Goal: Transaction & Acquisition: Purchase product/service

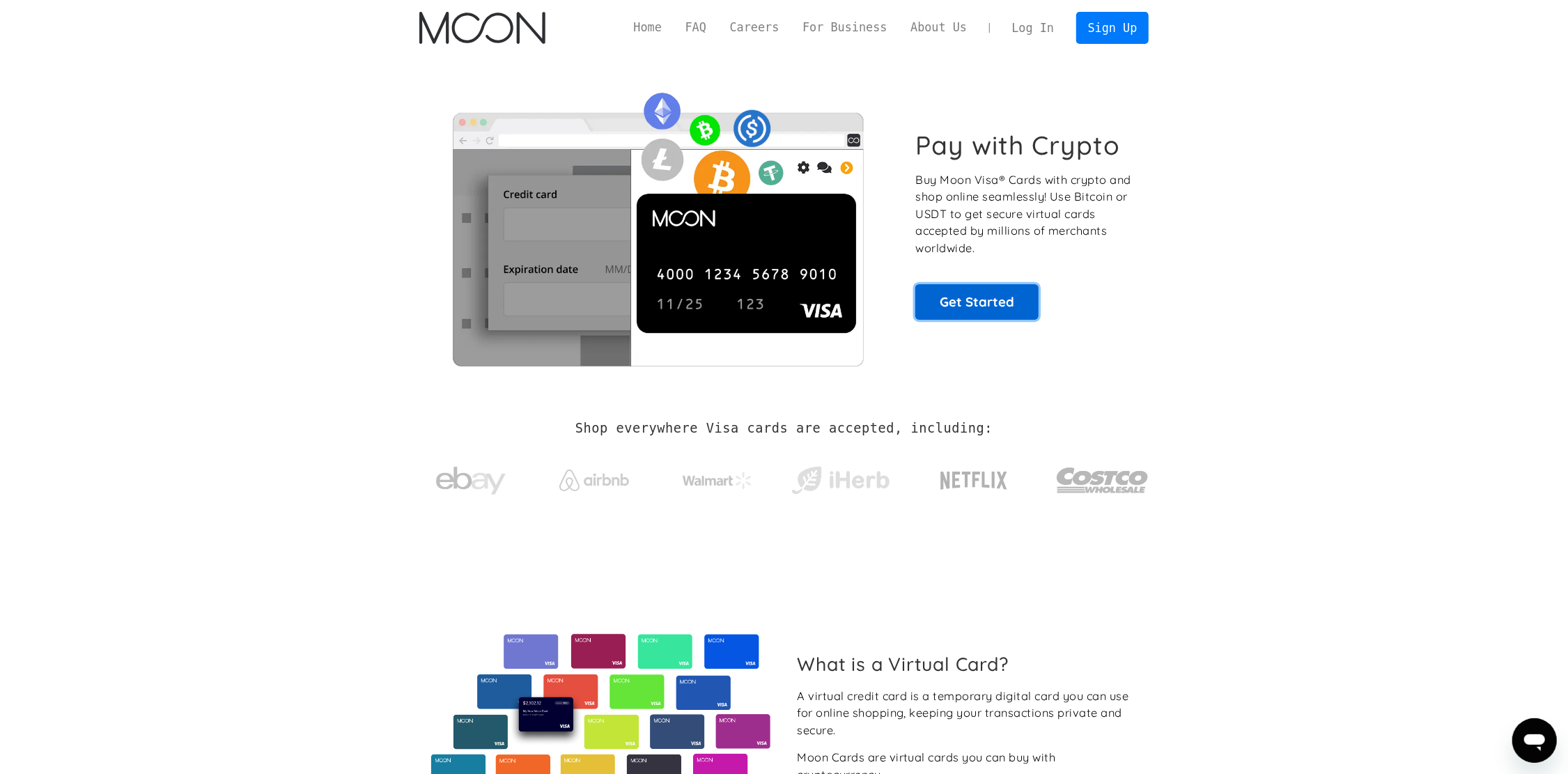
click at [962, 307] on link "Get Started" at bounding box center [977, 302] width 123 height 35
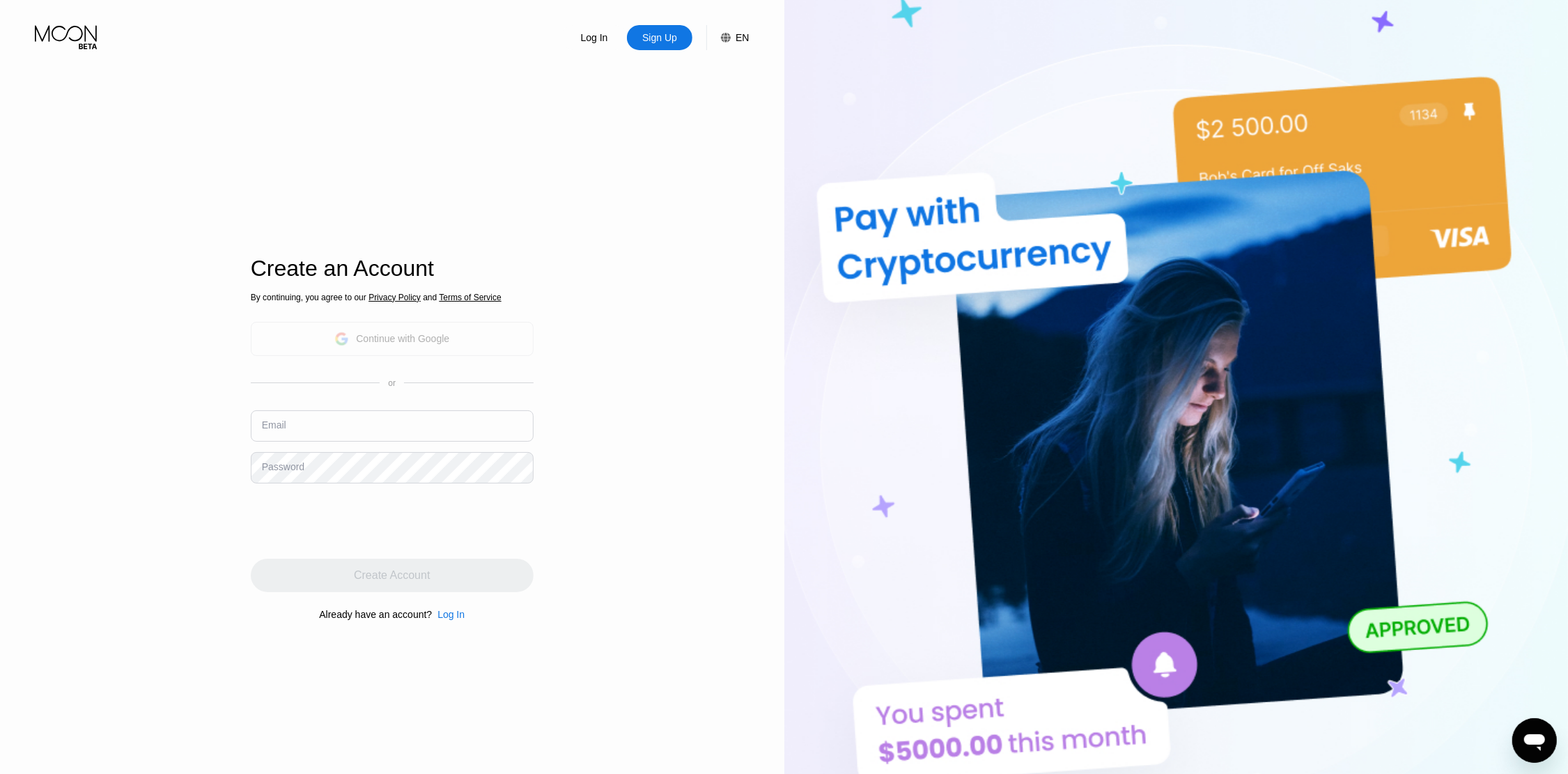
click at [422, 348] on div "Continue with Google" at bounding box center [391, 339] width 115 height 22
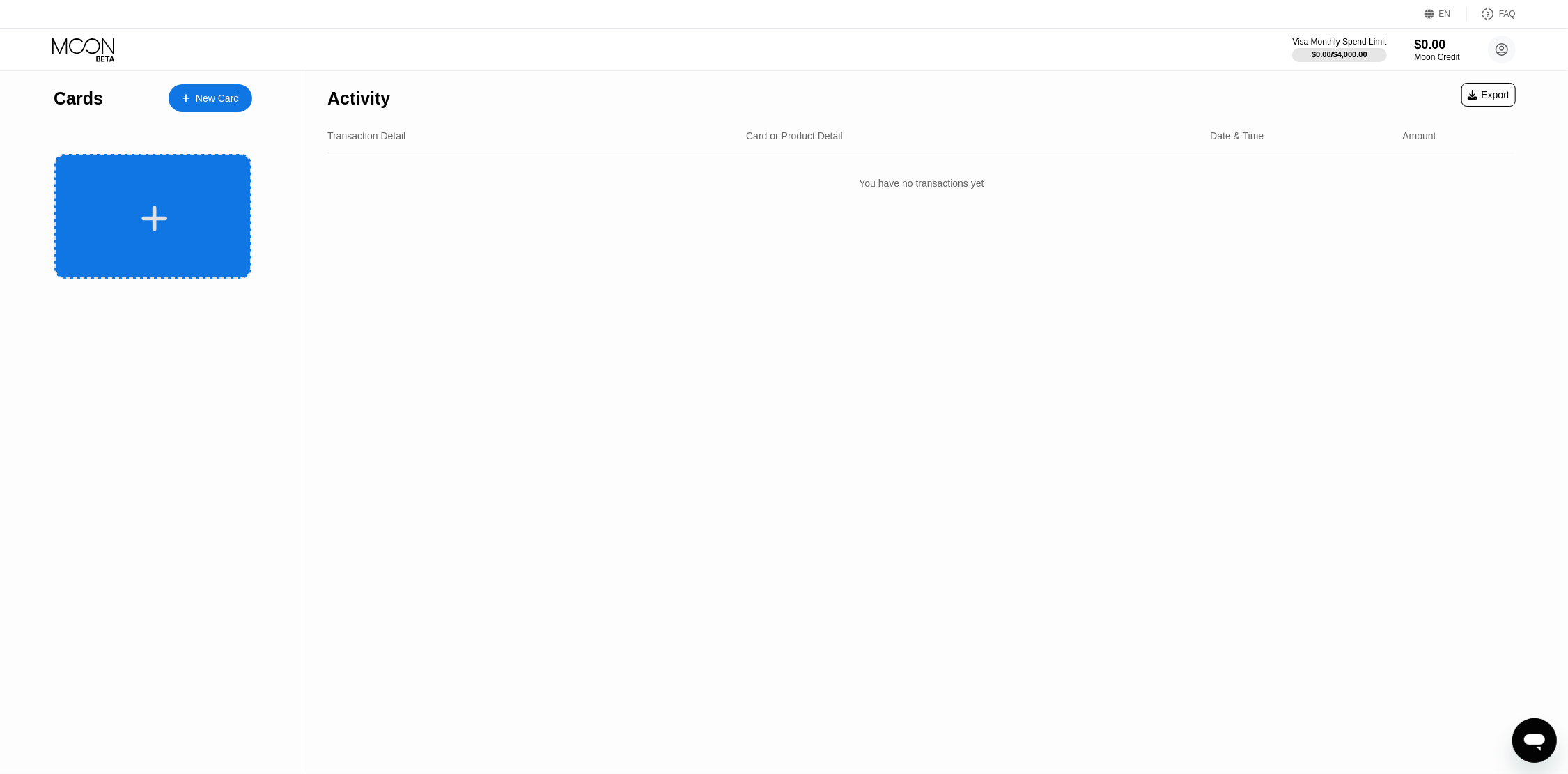
click at [168, 223] on div at bounding box center [155, 218] width 173 height 31
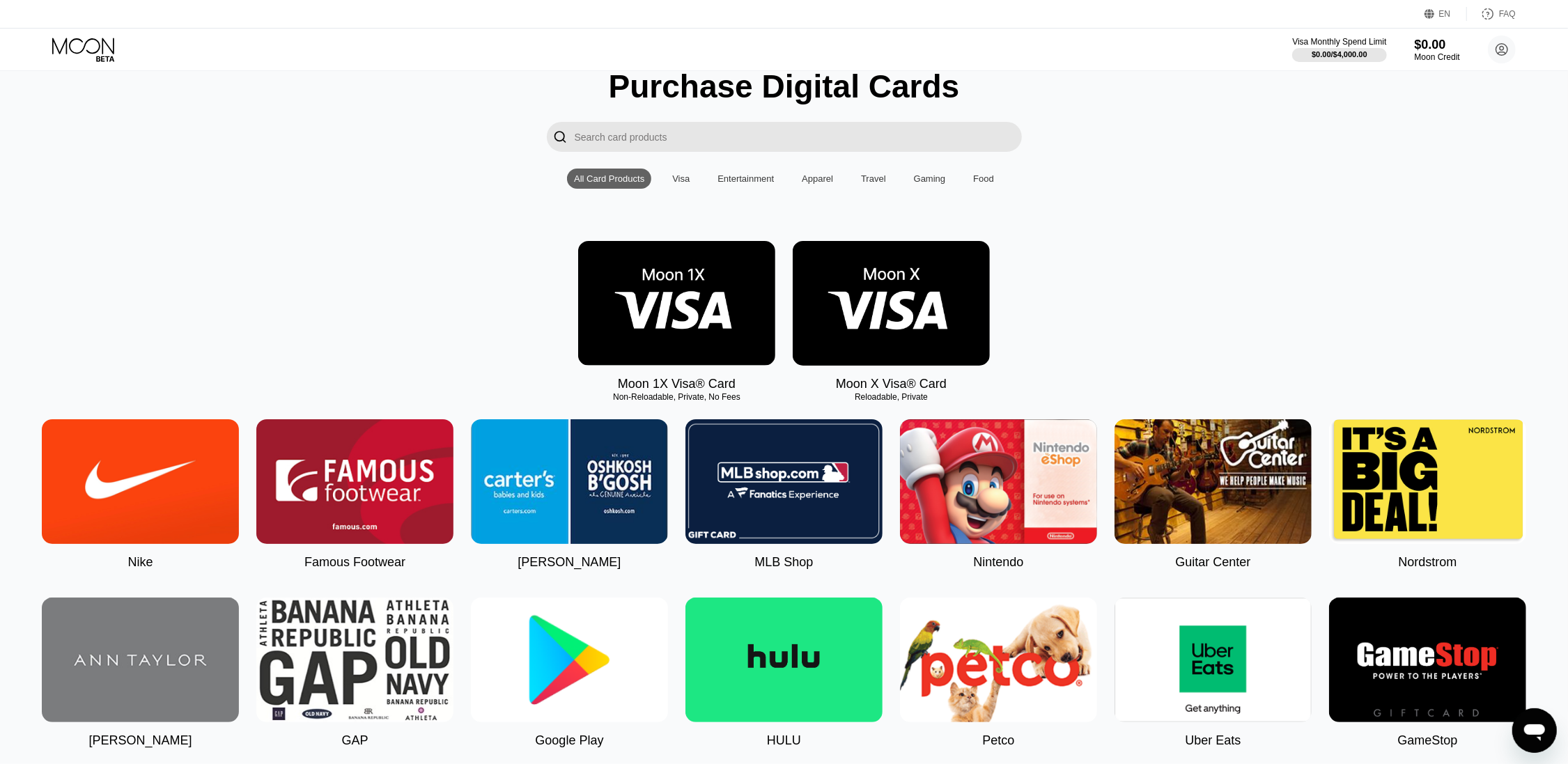
scroll to position [186, 0]
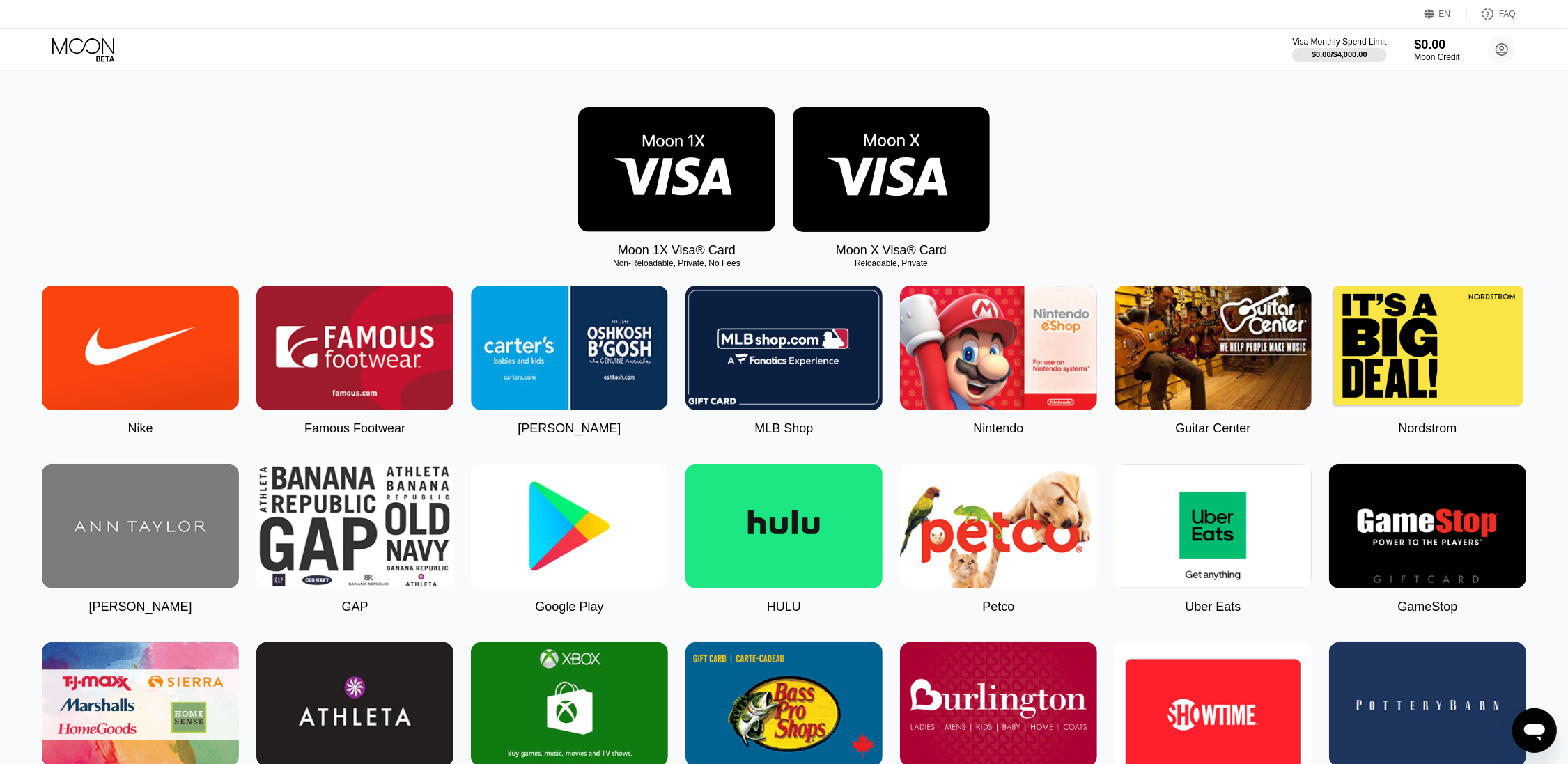
click at [852, 218] on img at bounding box center [891, 170] width 197 height 125
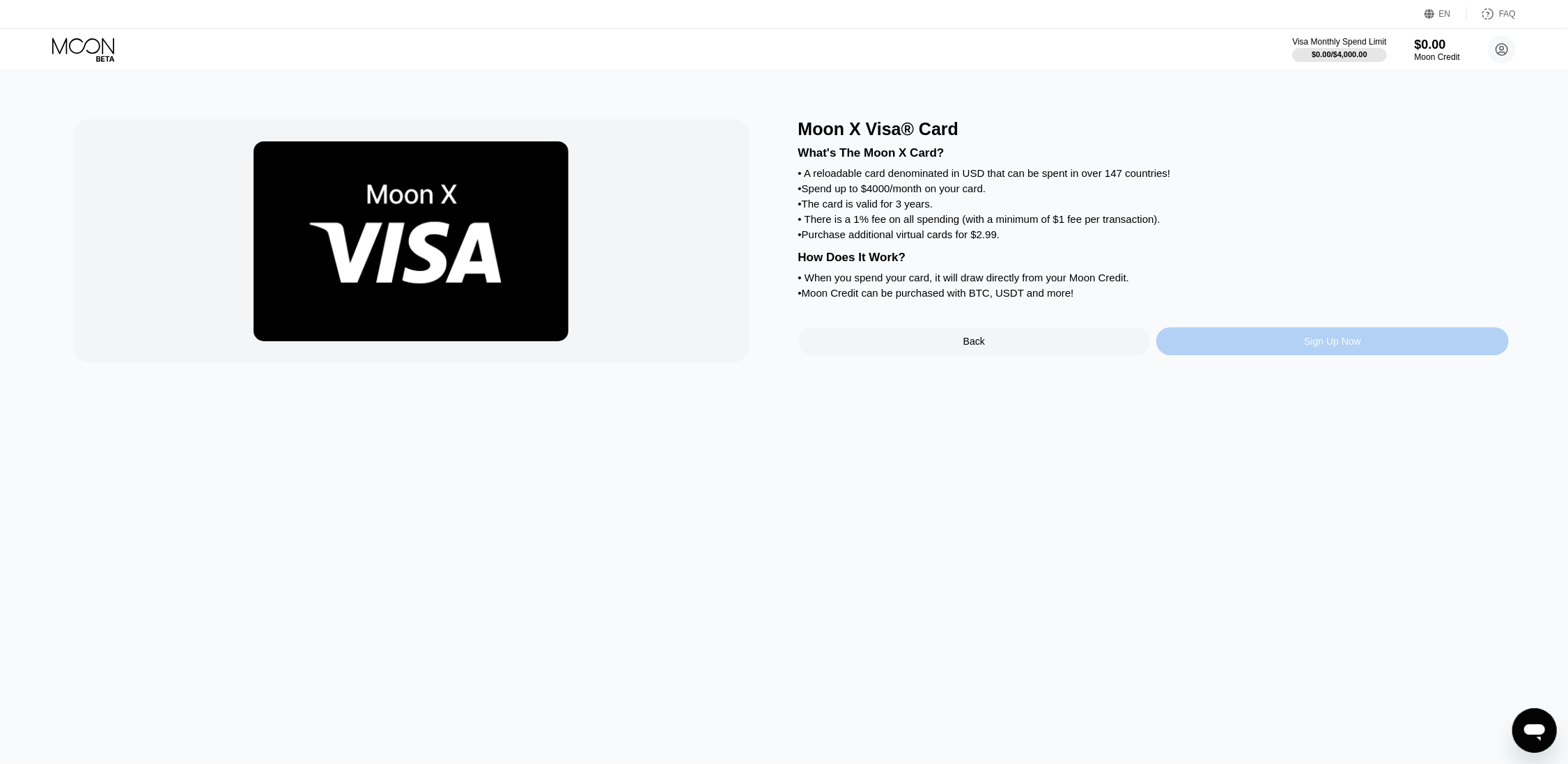
click at [1237, 355] on div "Sign Up Now" at bounding box center [1333, 341] width 352 height 28
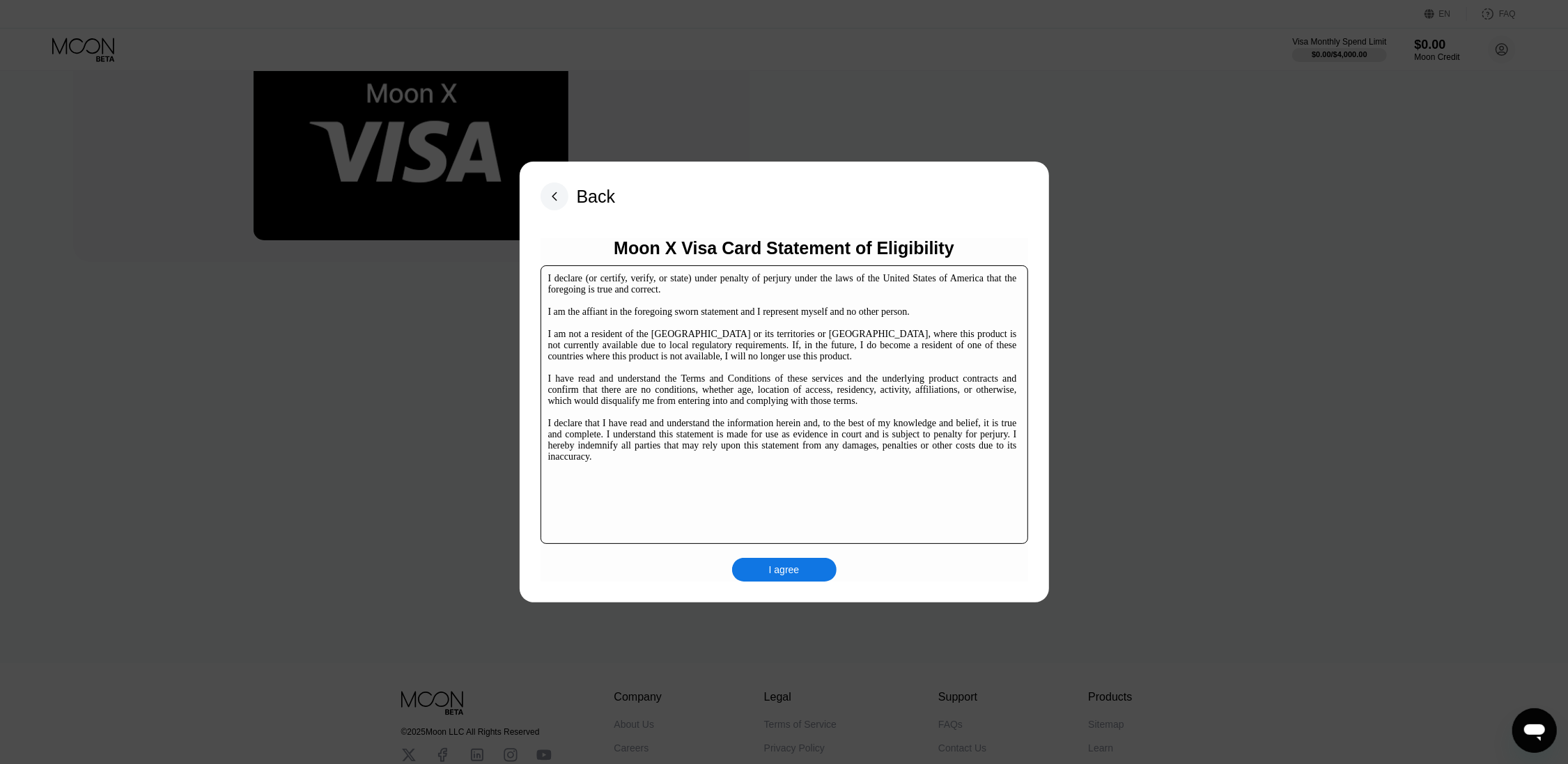
scroll to position [186, 0]
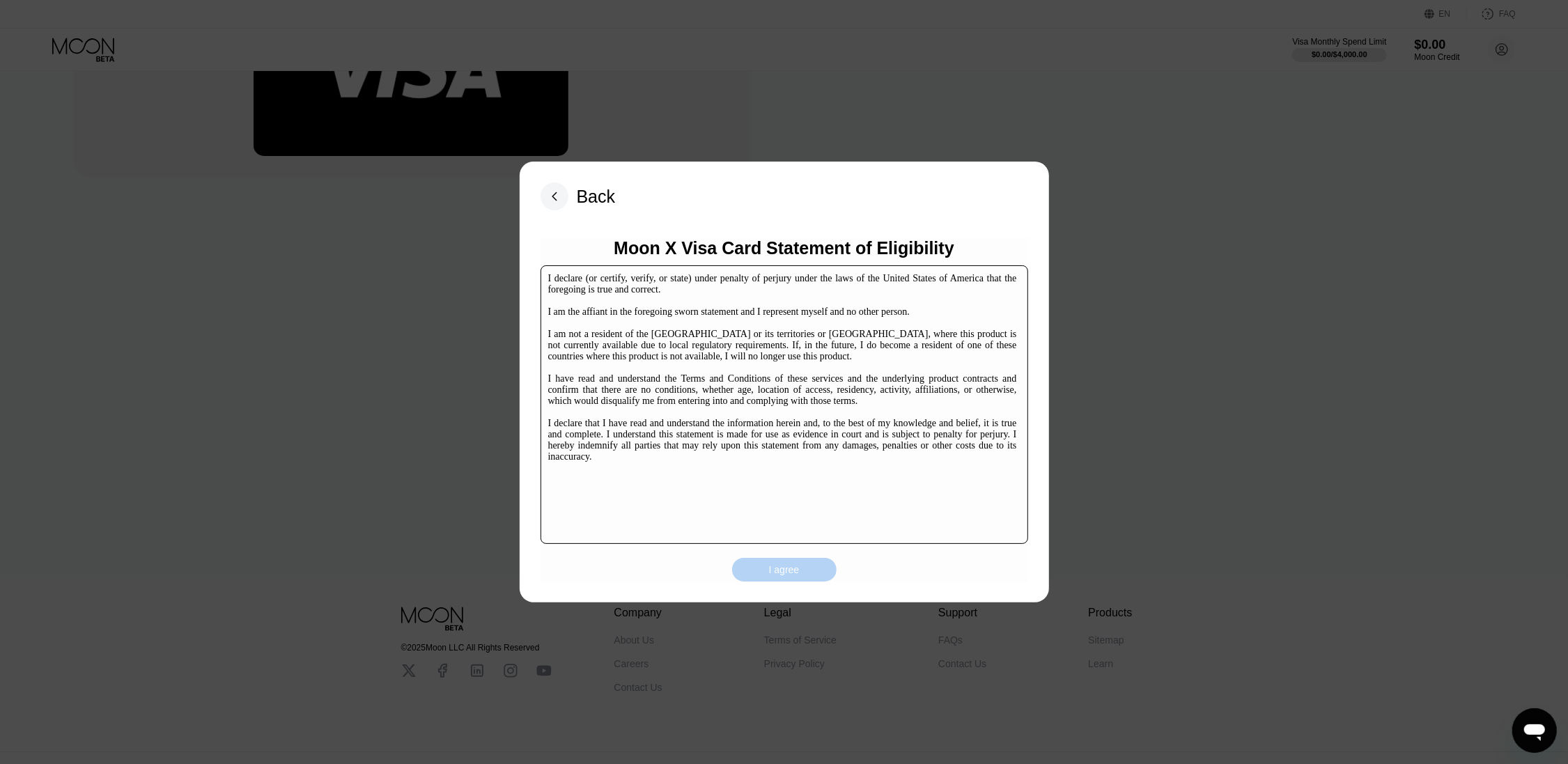
click at [759, 571] on div "I agree" at bounding box center [784, 570] width 104 height 23
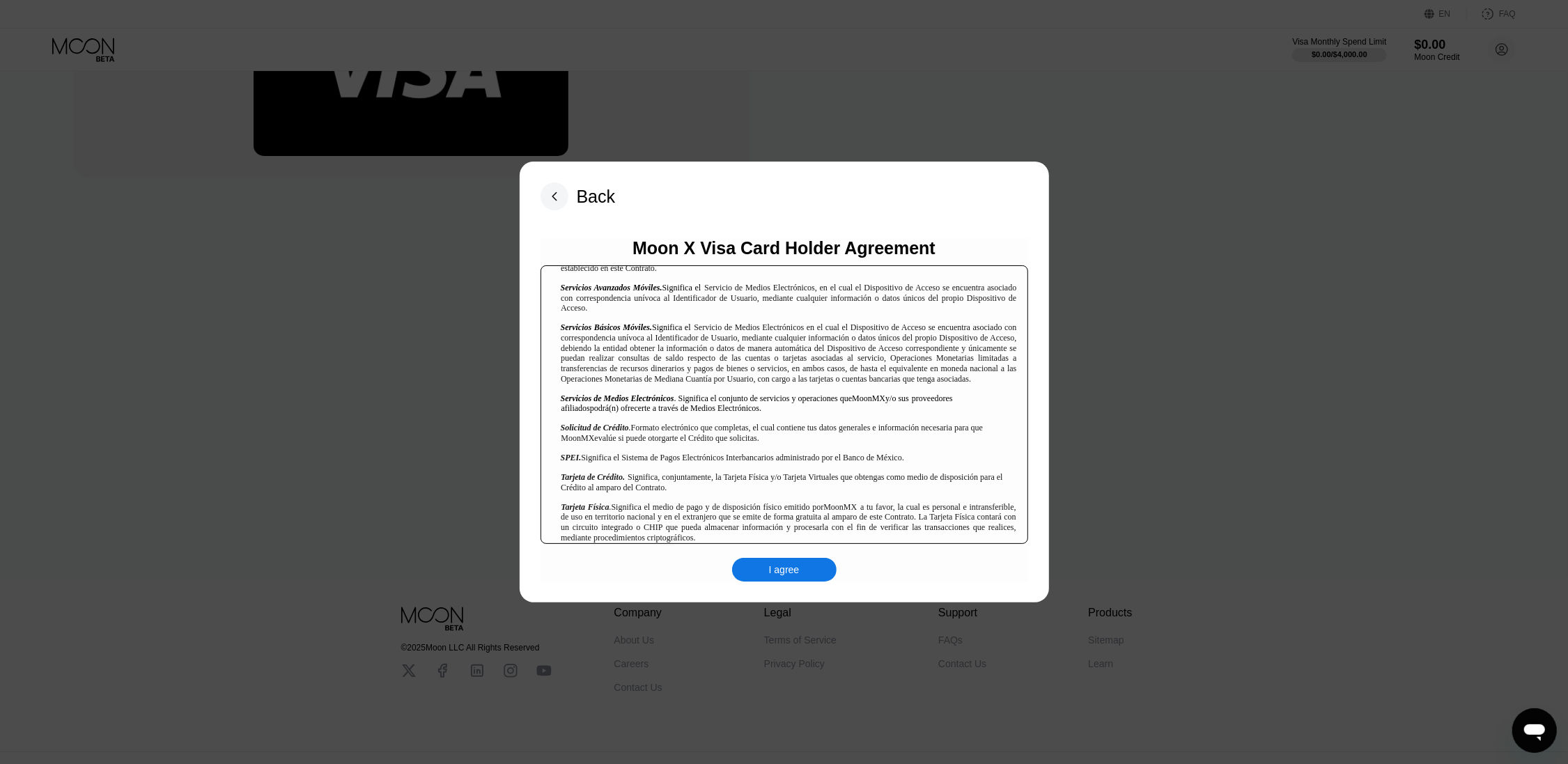
scroll to position [1857, 0]
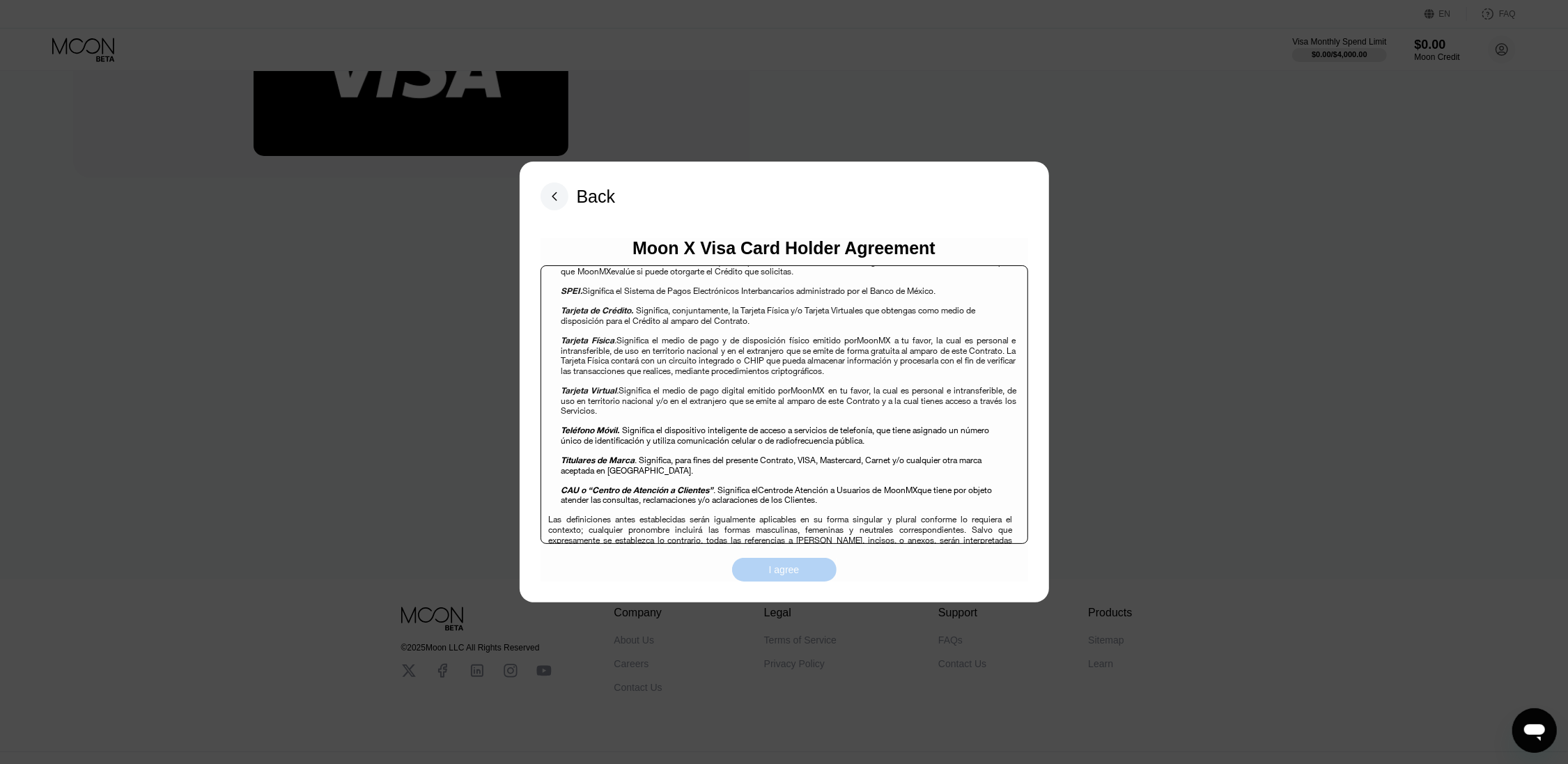
click at [780, 571] on div "I agree" at bounding box center [784, 570] width 30 height 12
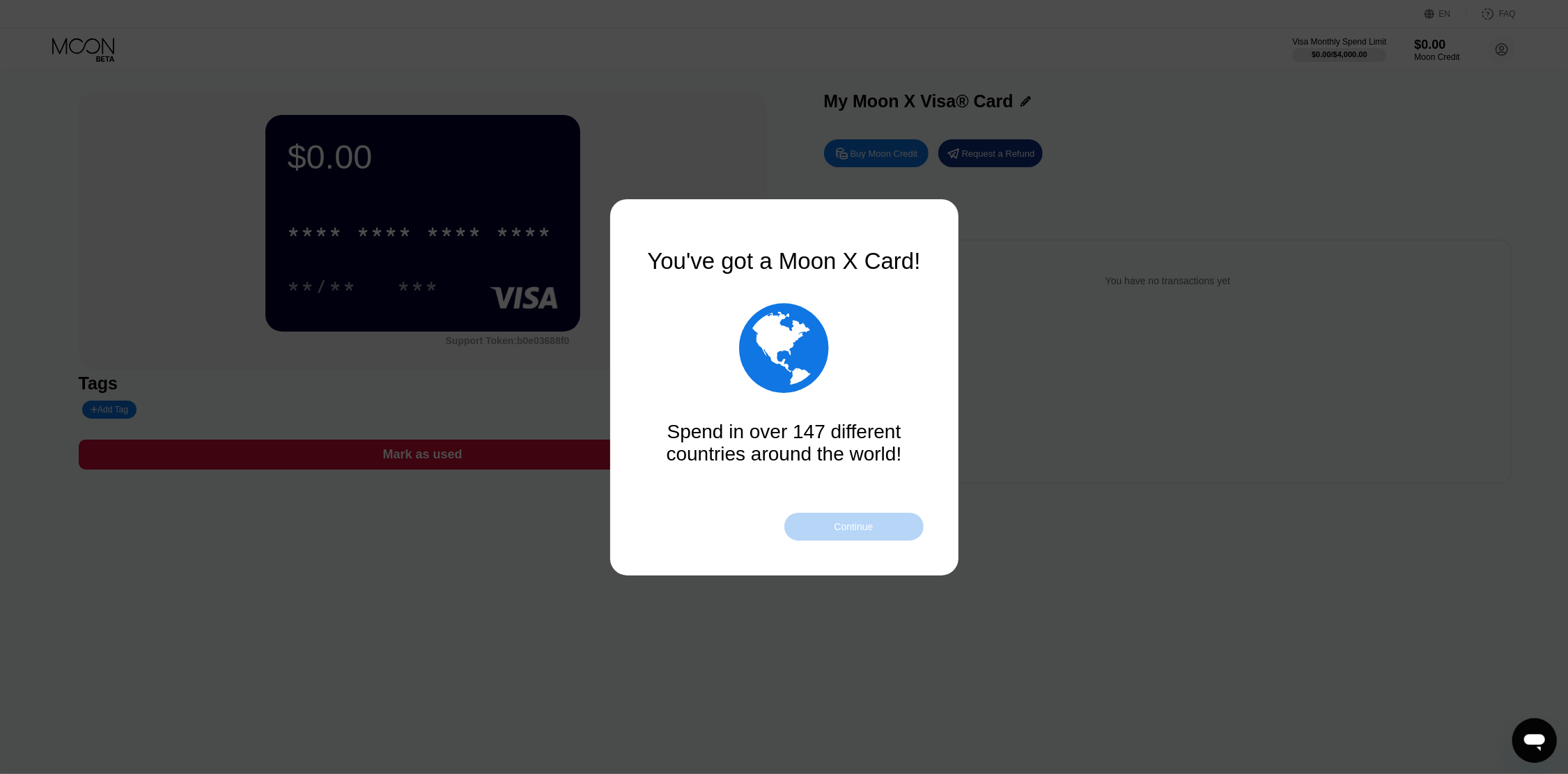
click at [880, 528] on div "Continue" at bounding box center [854, 527] width 140 height 28
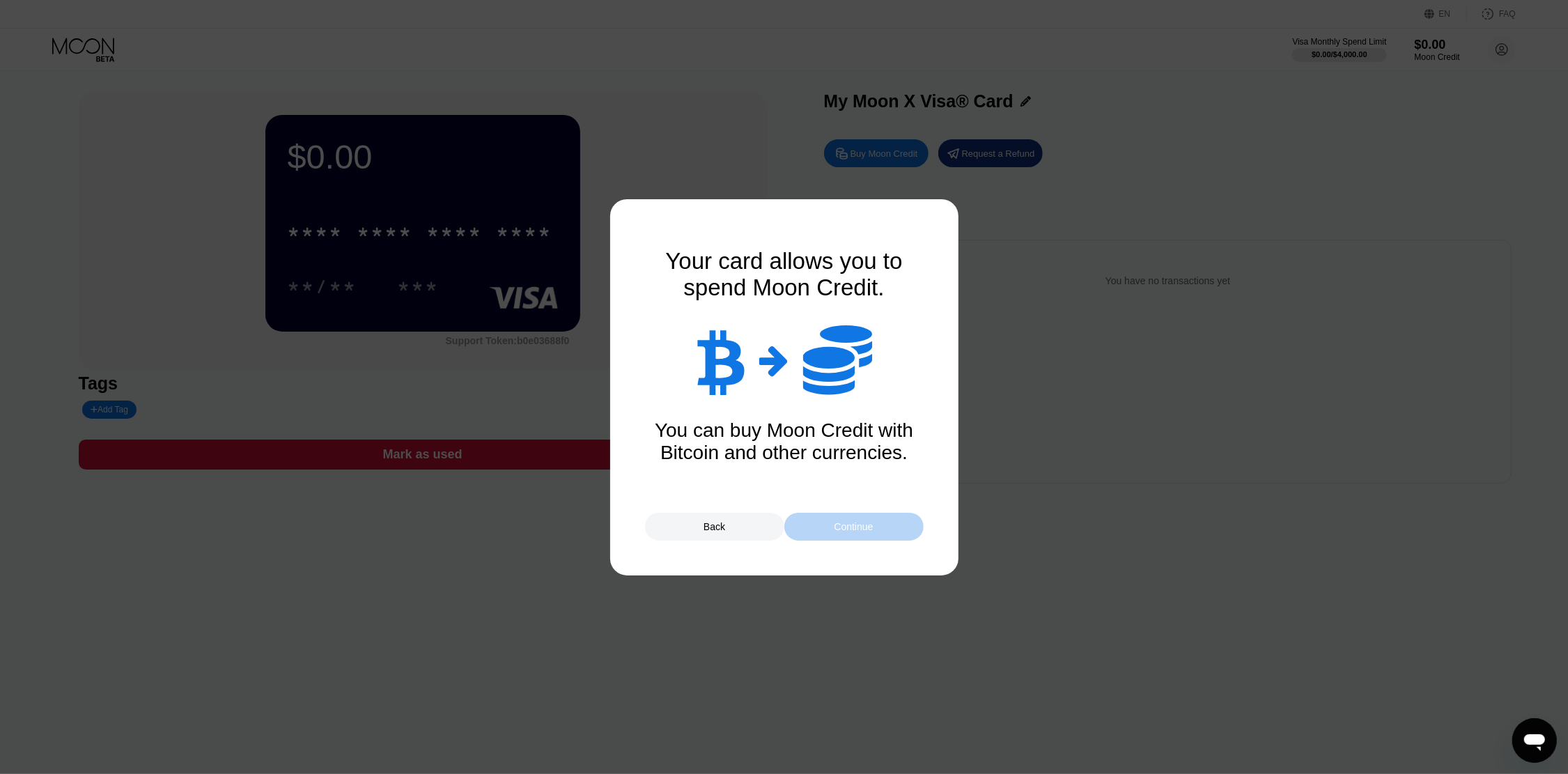
click at [880, 528] on div "Continue" at bounding box center [854, 527] width 140 height 28
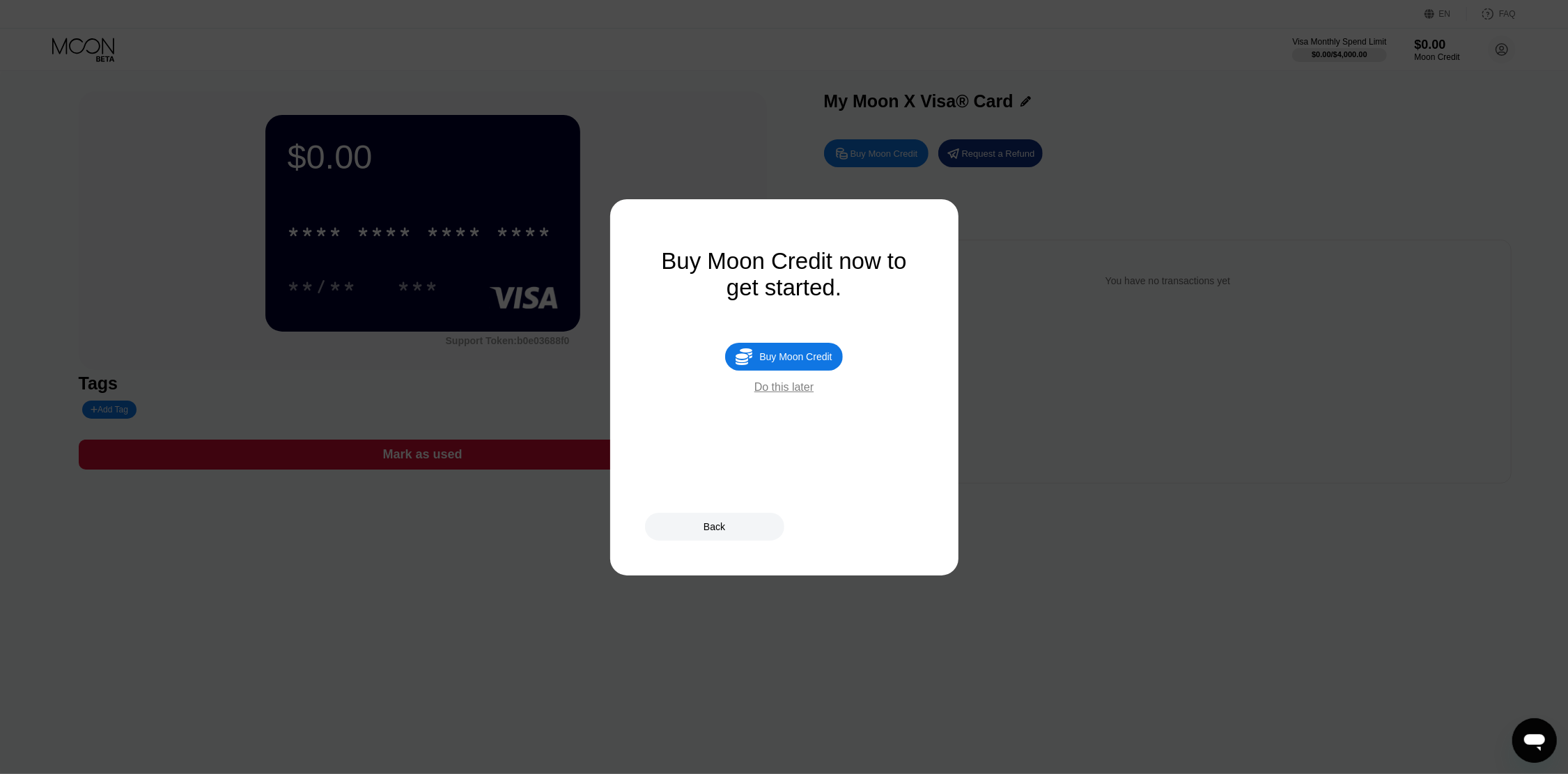
click at [805, 394] on div "Do this later" at bounding box center [784, 387] width 59 height 12
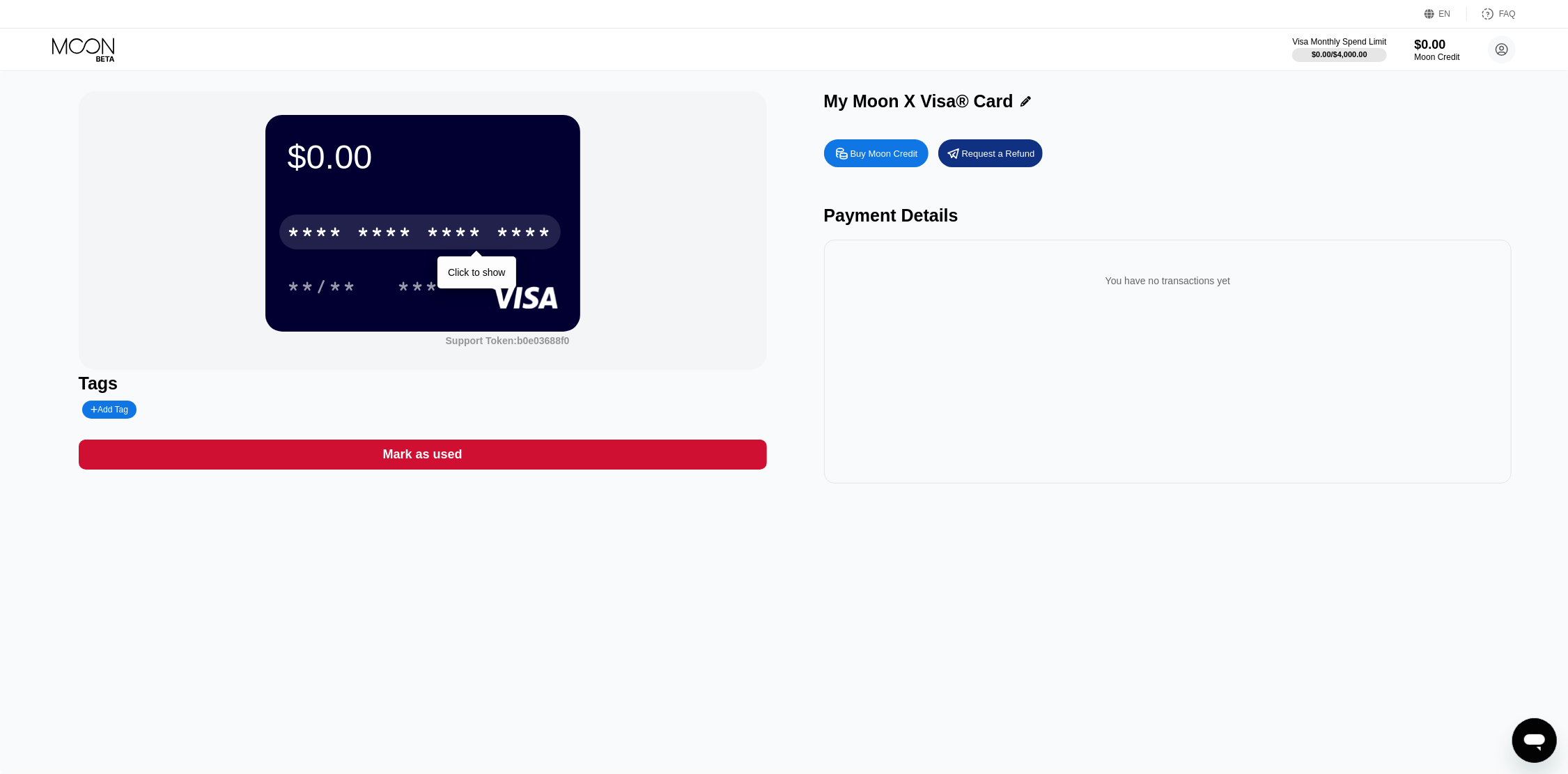
click at [478, 240] on div "* * * *" at bounding box center [455, 234] width 55 height 23
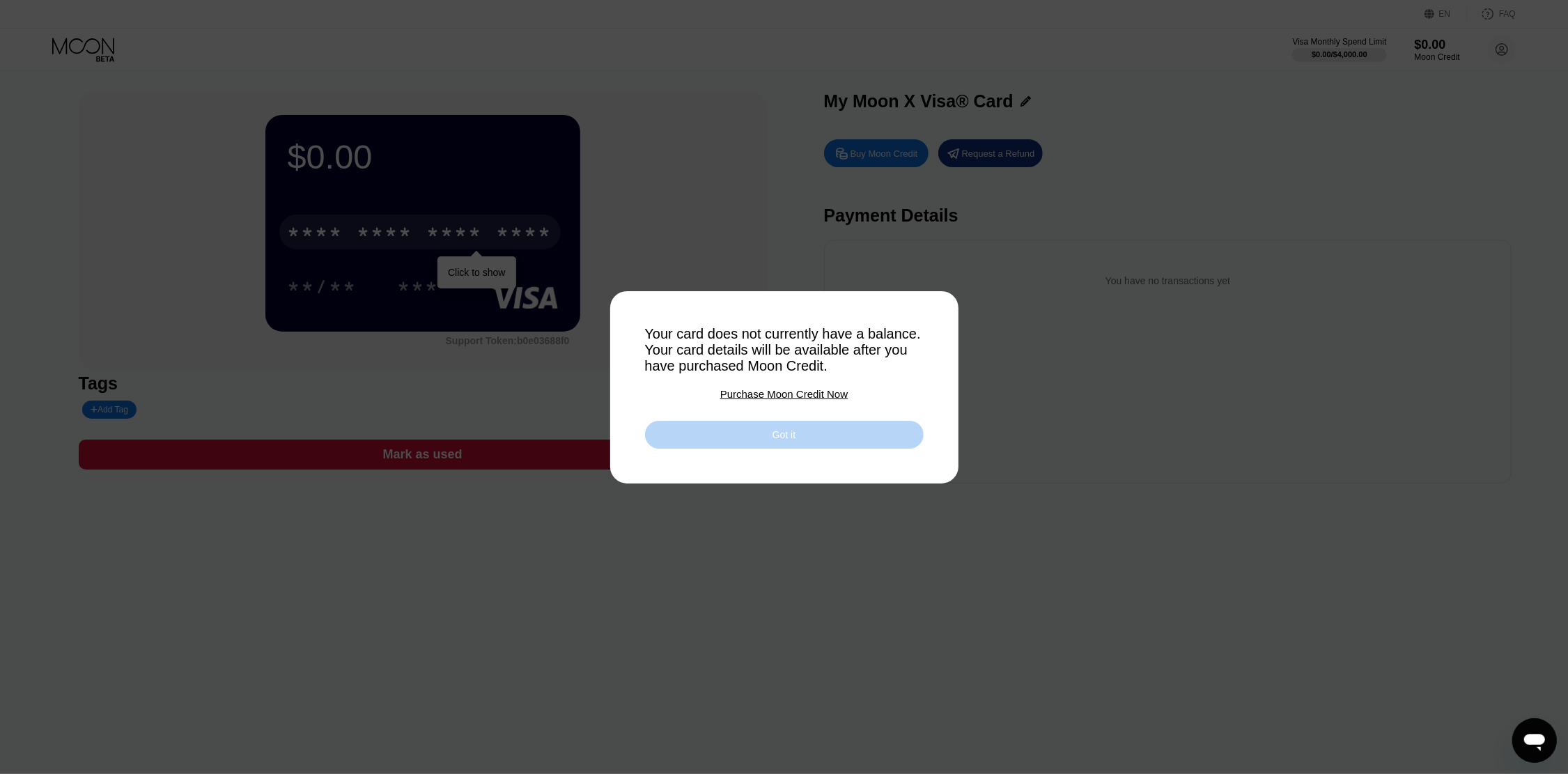
click at [798, 440] on div "Got it" at bounding box center [784, 435] width 278 height 28
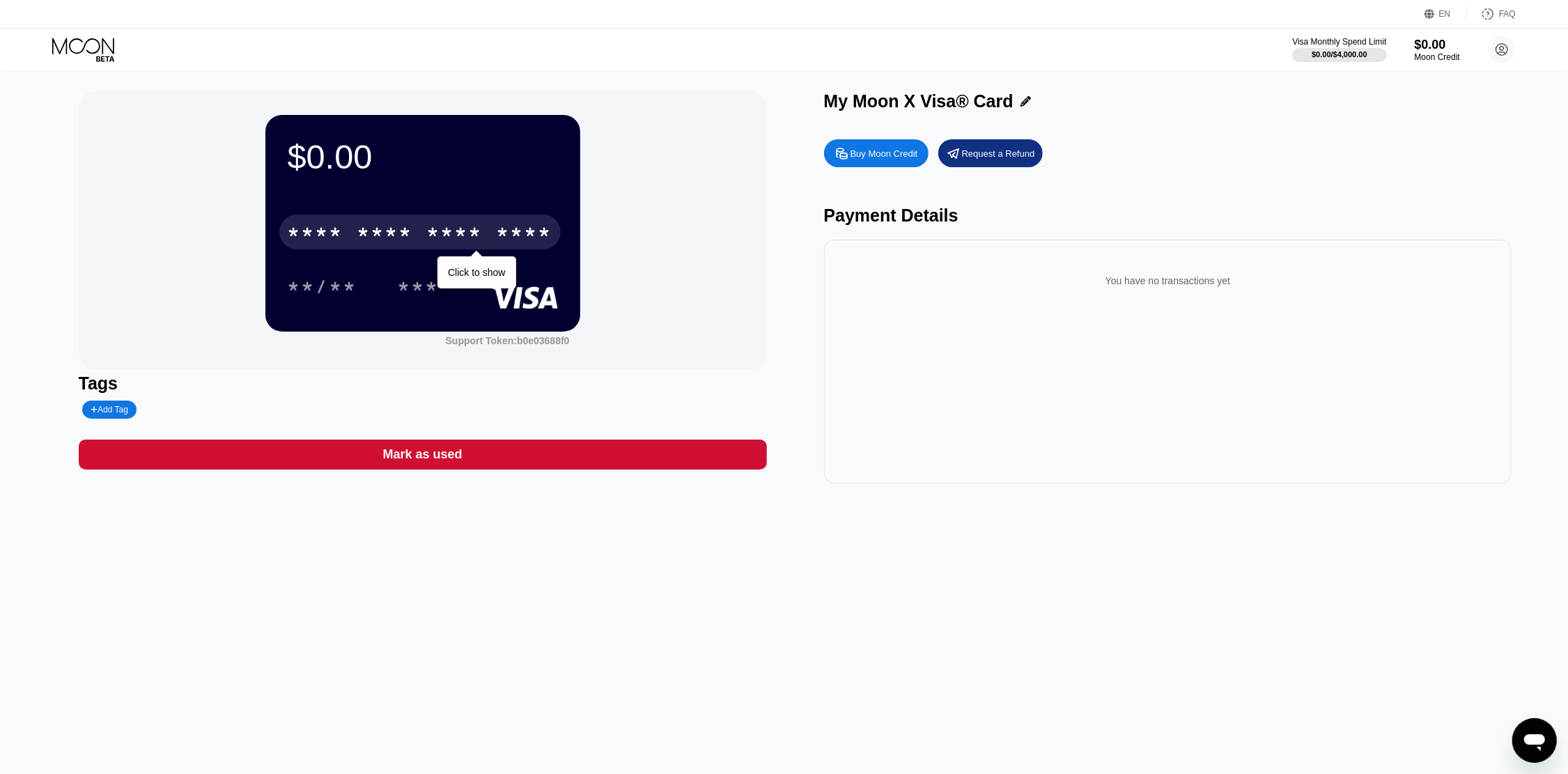
click at [342, 219] on div "* * * * * * * * * * * * ****" at bounding box center [419, 231] width 281 height 35
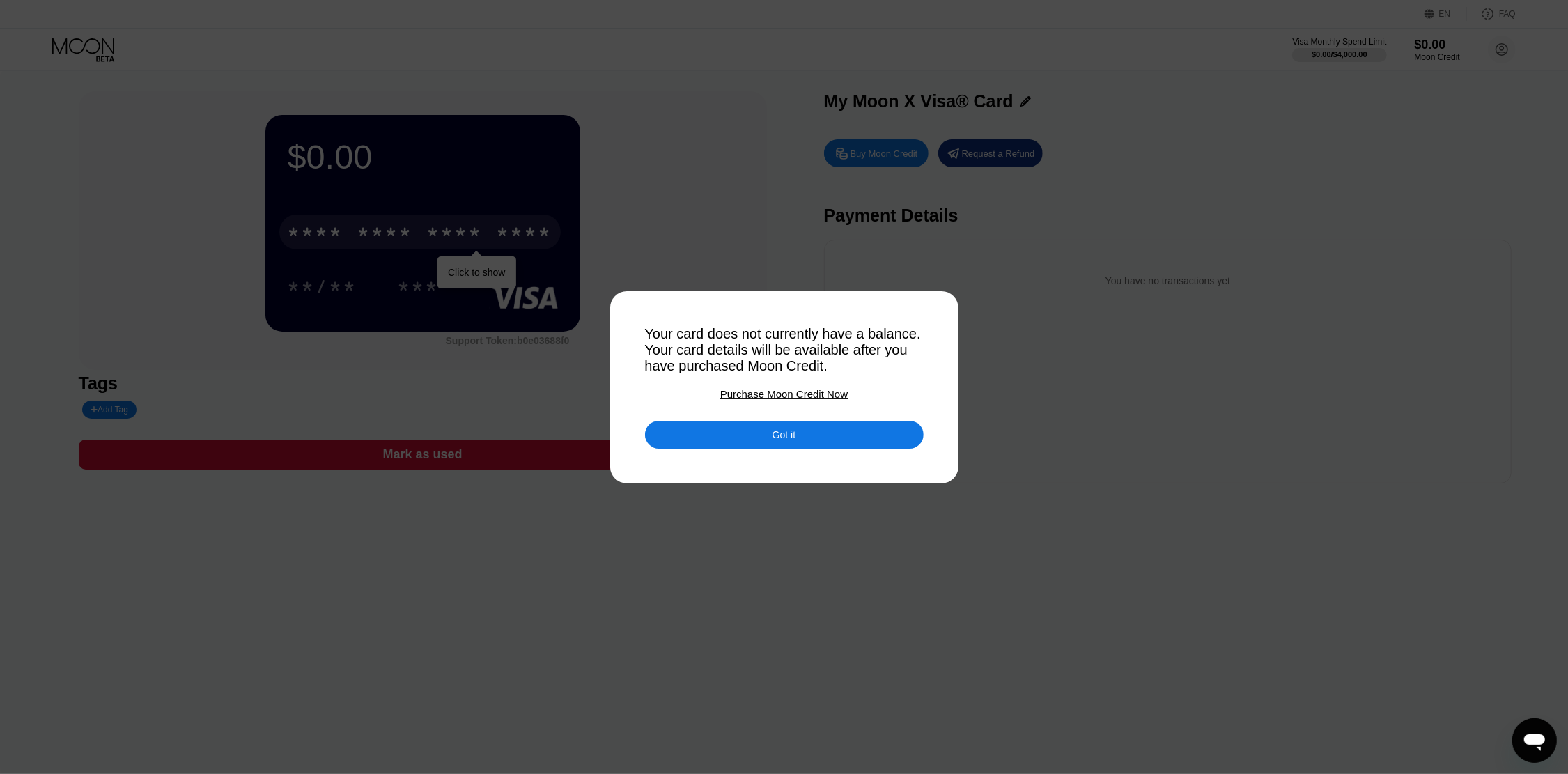
click at [763, 442] on div "Got it" at bounding box center [784, 435] width 278 height 28
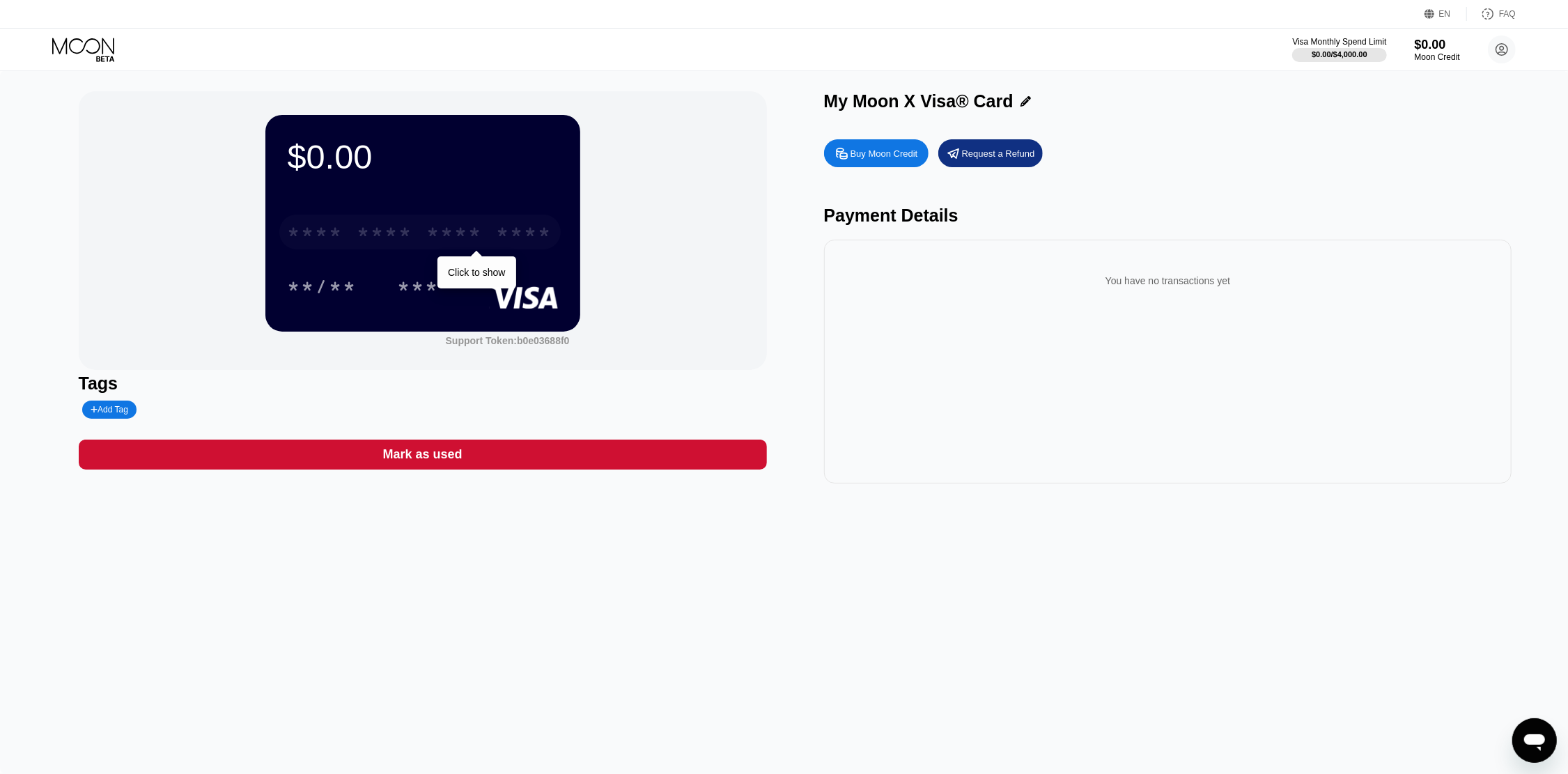
click at [411, 232] on div "* * * *" at bounding box center [384, 234] width 55 height 23
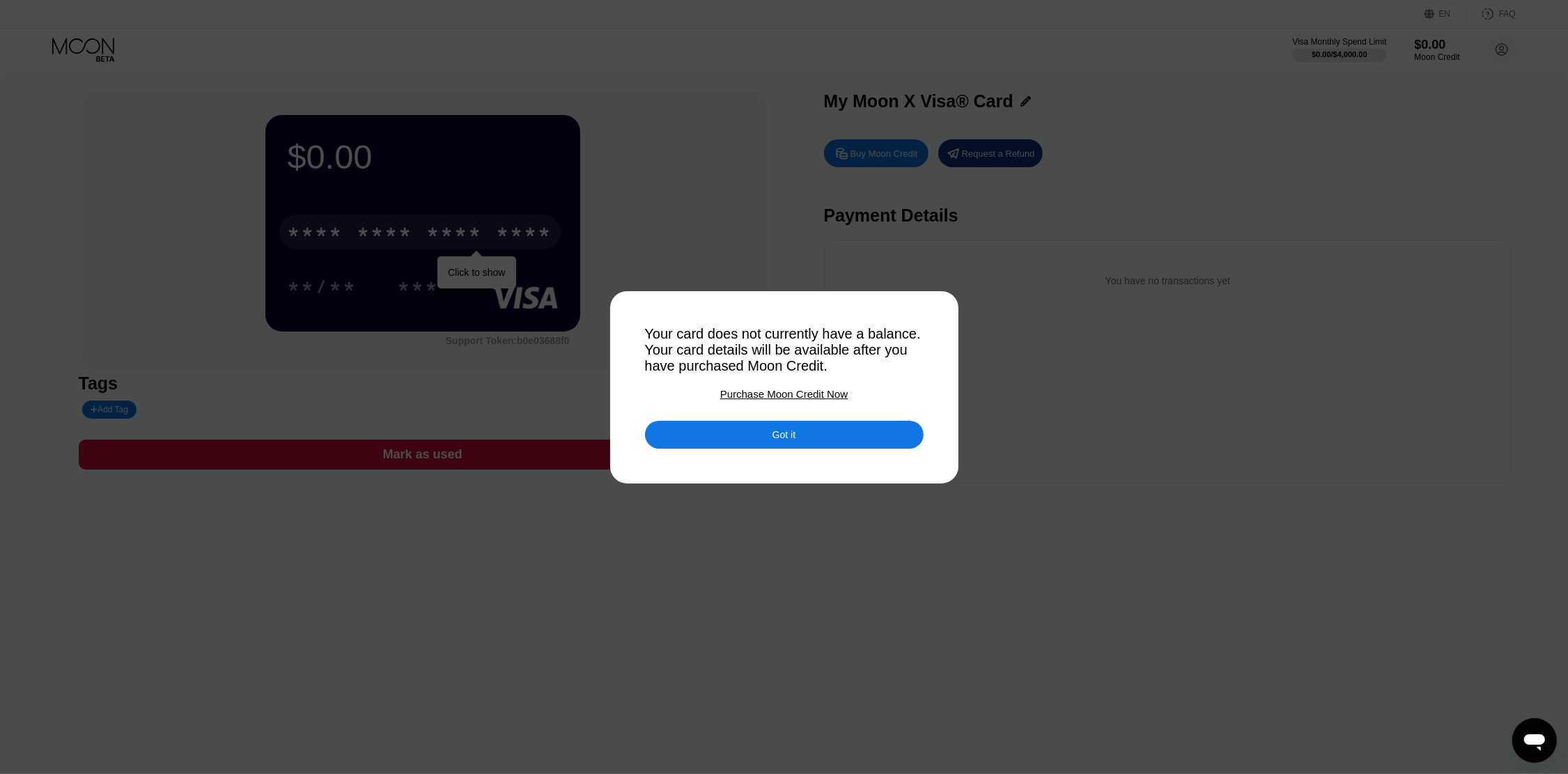
click at [776, 400] on div "Purchase Moon Credit Now" at bounding box center [784, 394] width 128 height 12
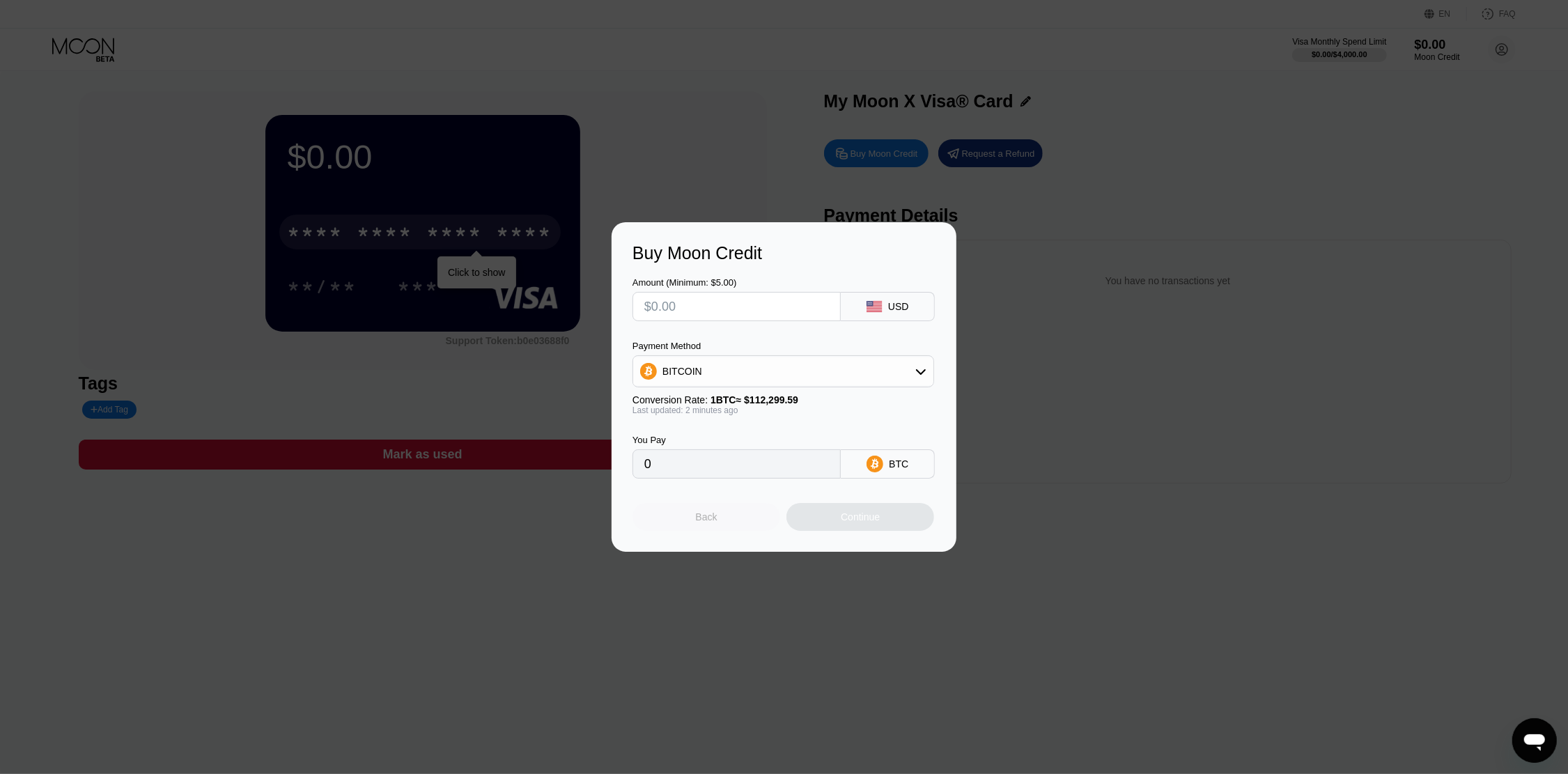
click at [695, 528] on div "Back" at bounding box center [706, 517] width 147 height 28
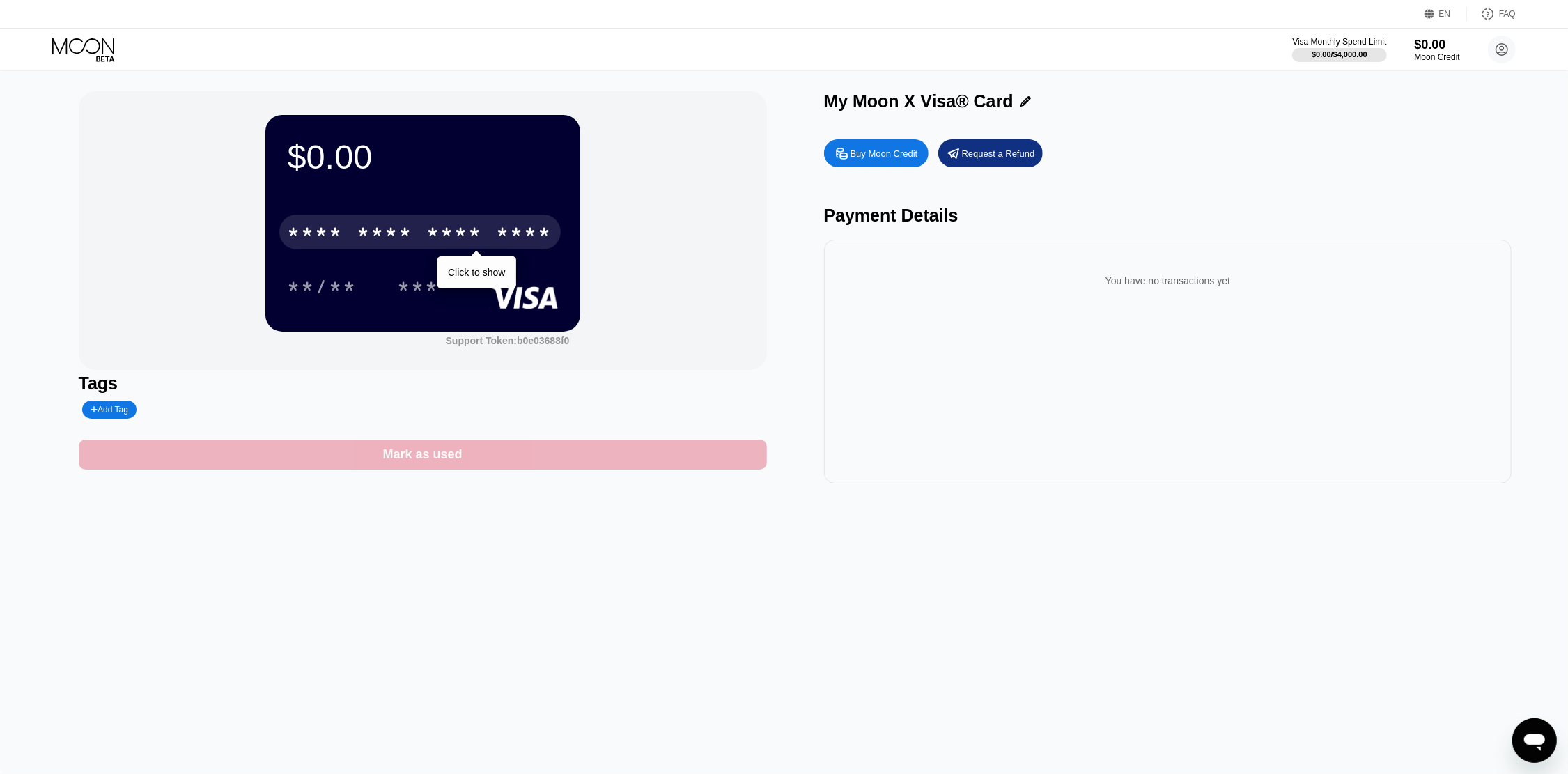
click at [533, 454] on div "Mark as used" at bounding box center [423, 454] width 688 height 30
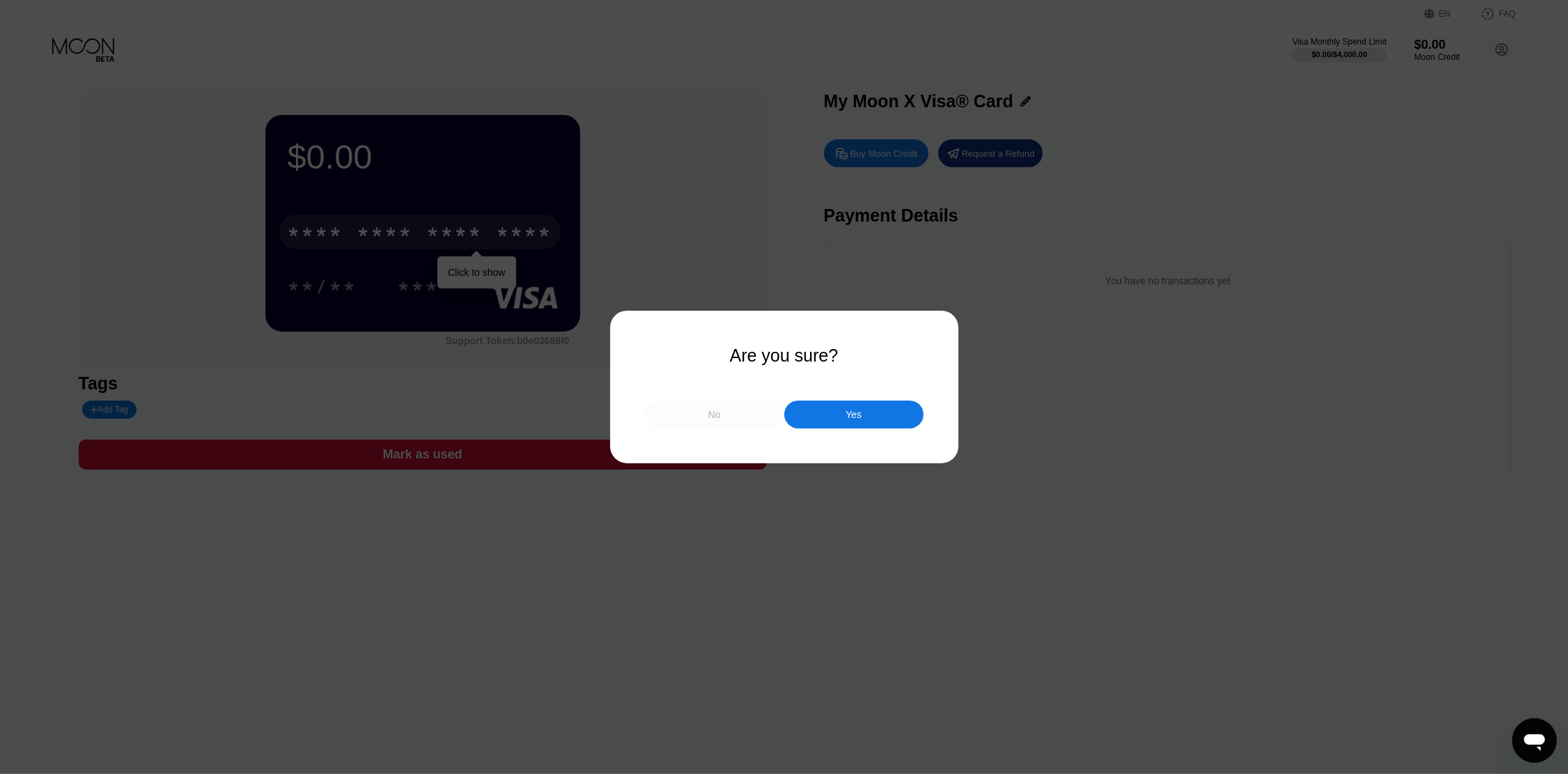
click at [756, 412] on div "No" at bounding box center [714, 415] width 140 height 28
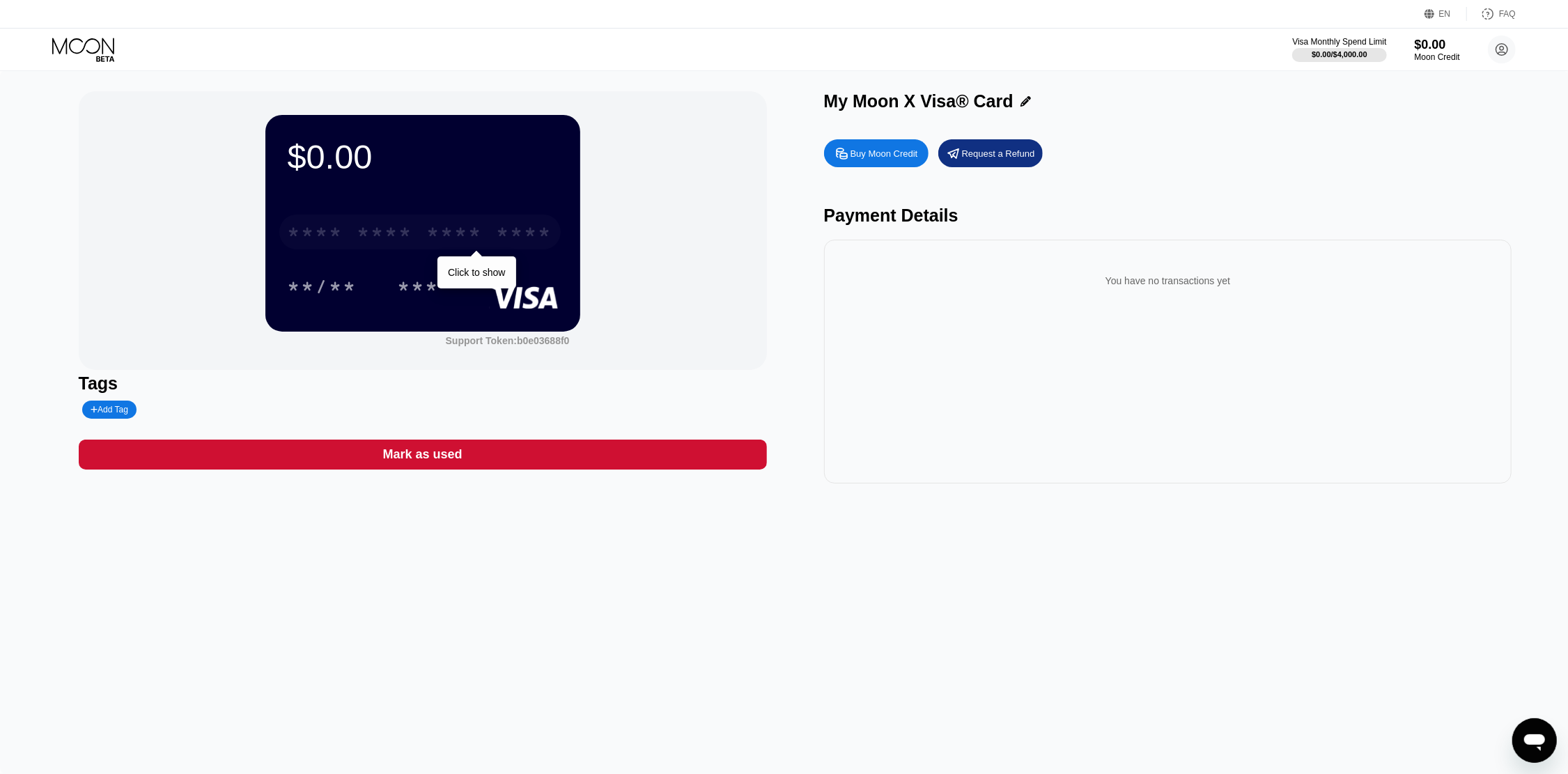
click at [389, 239] on div "* * * *" at bounding box center [384, 234] width 55 height 23
